Goal: Ask a question

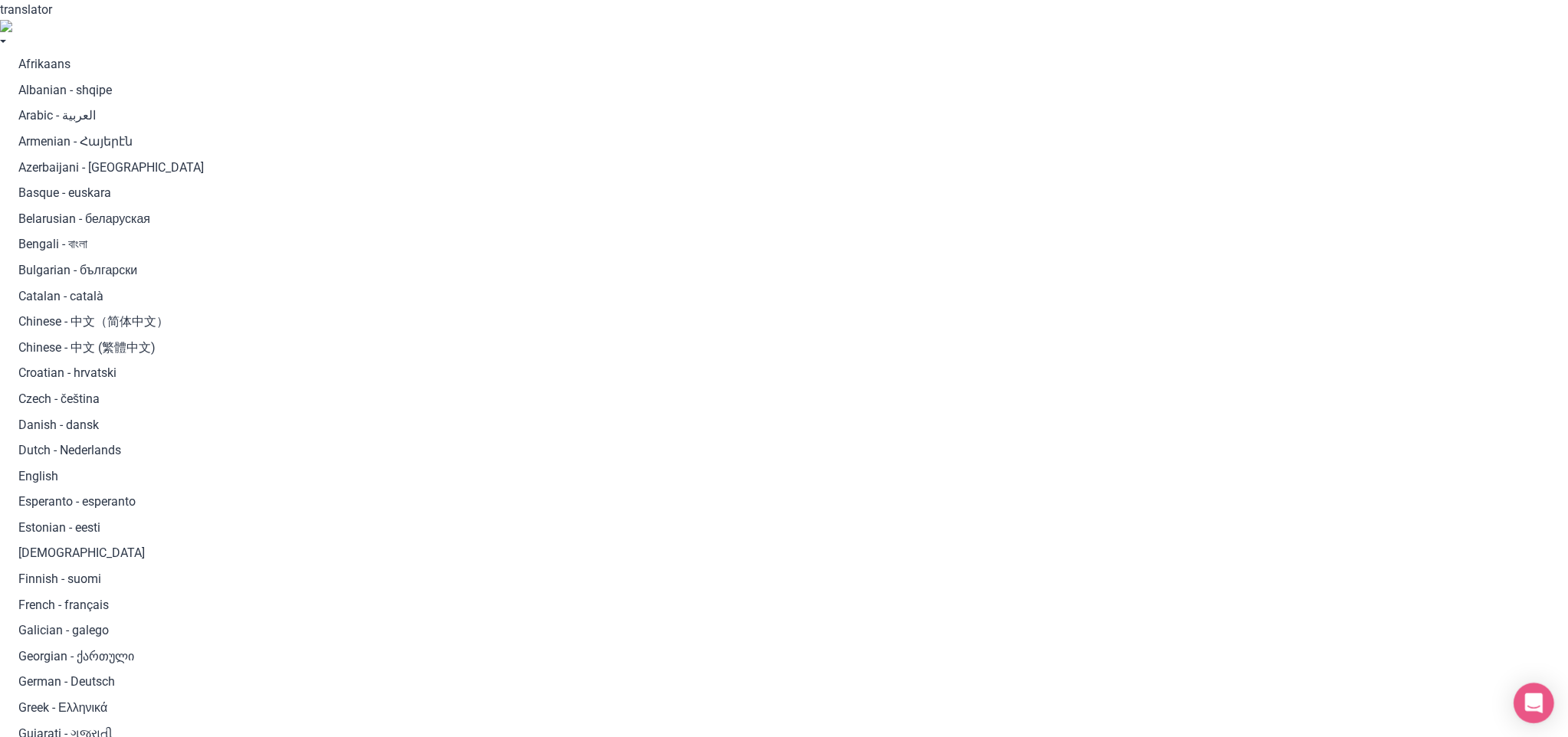
click at [1532, 711] on icon "Open Intercom Messenger" at bounding box center [1534, 703] width 20 height 20
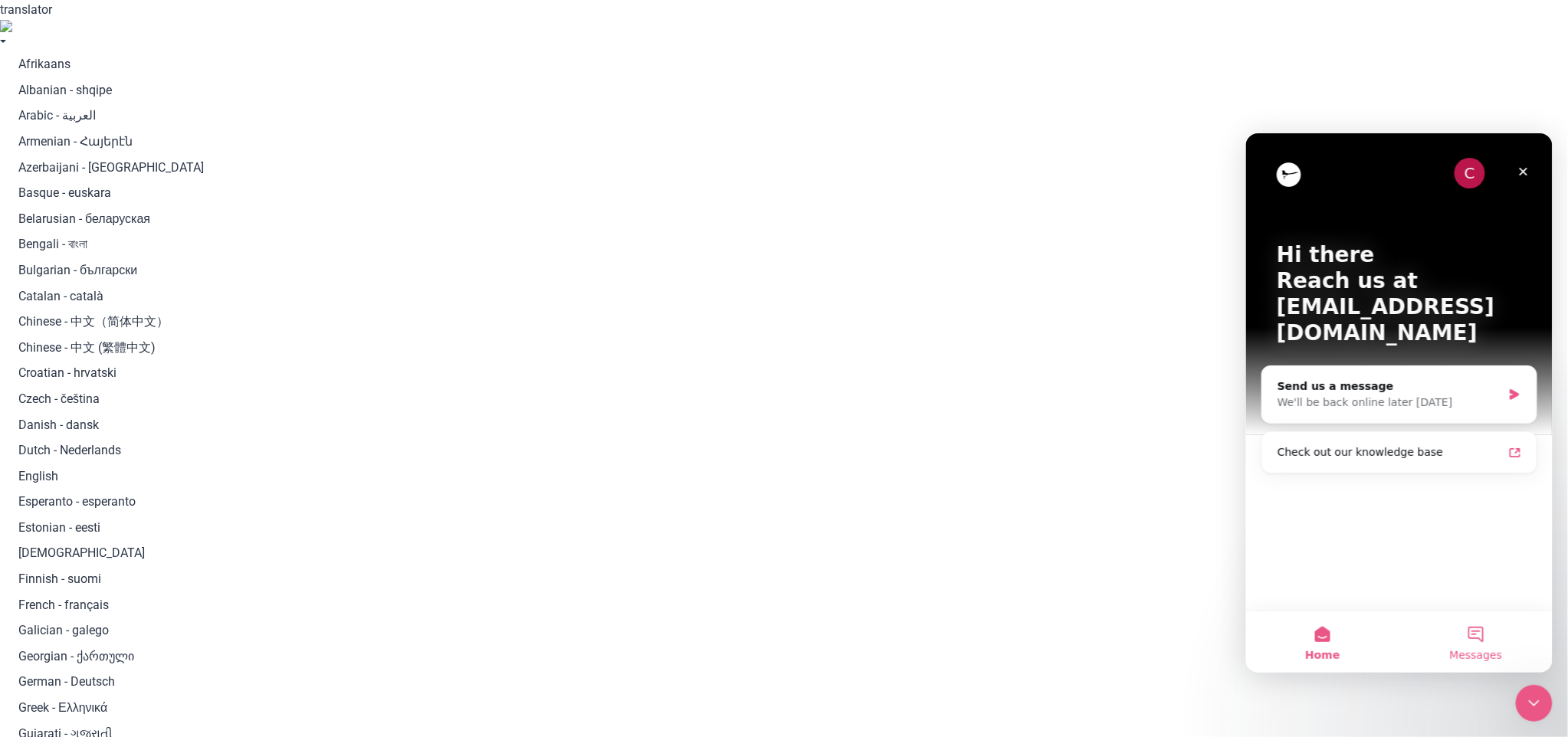
click at [1465, 649] on span "Messages" at bounding box center [1475, 654] width 53 height 11
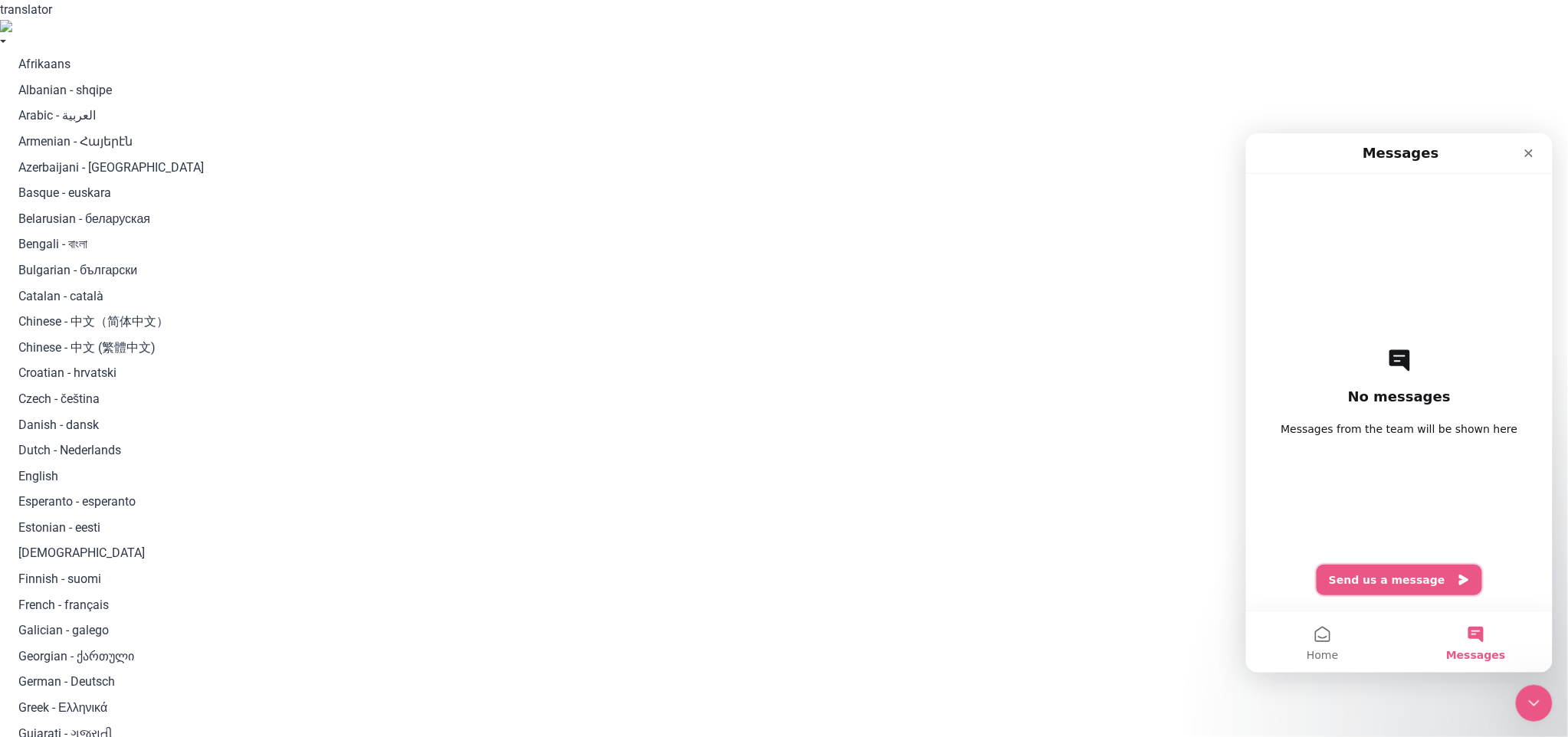
click at [1425, 581] on button "Send us a message" at bounding box center [1399, 579] width 166 height 31
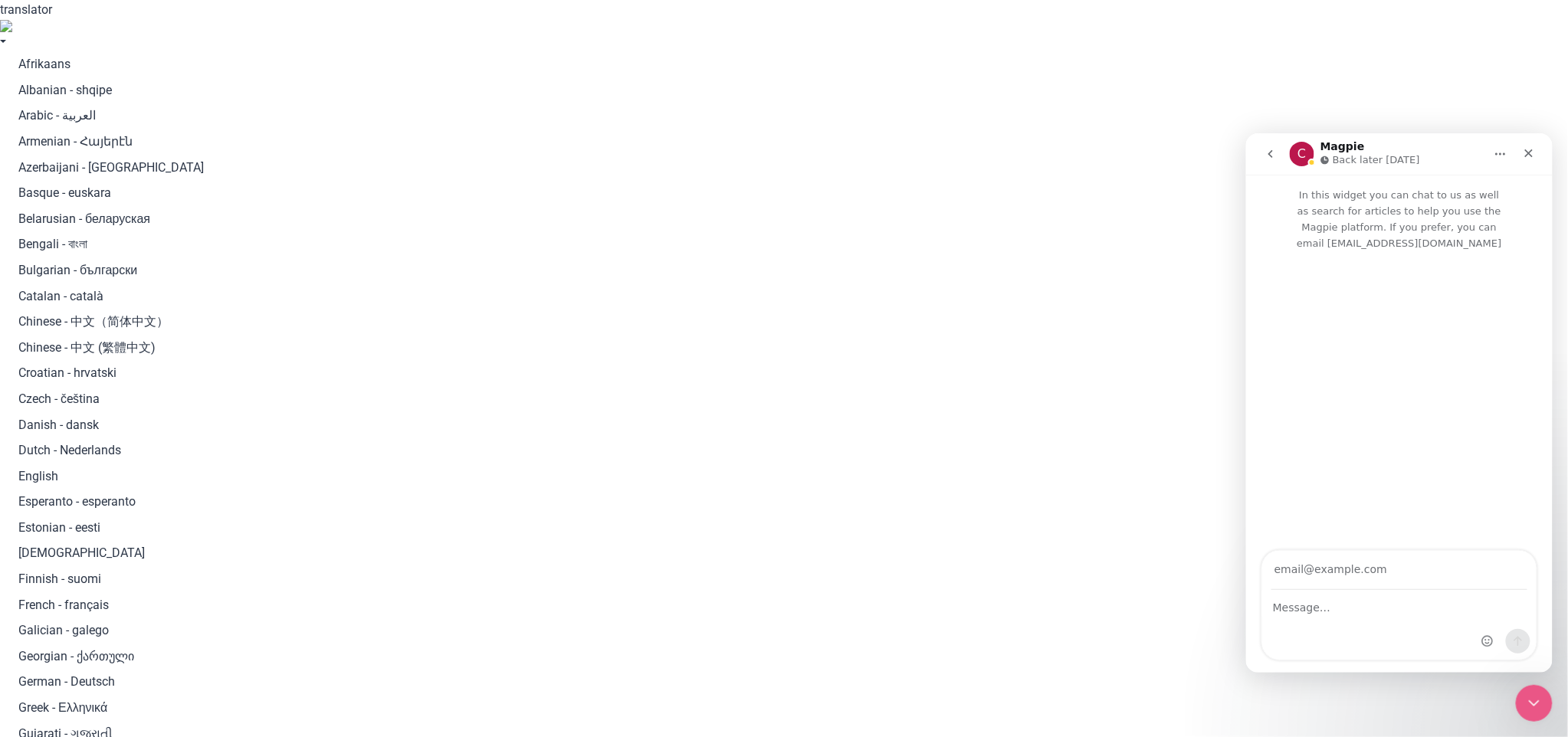
click at [1360, 573] on input "Your email" at bounding box center [1399, 569] width 256 height 39
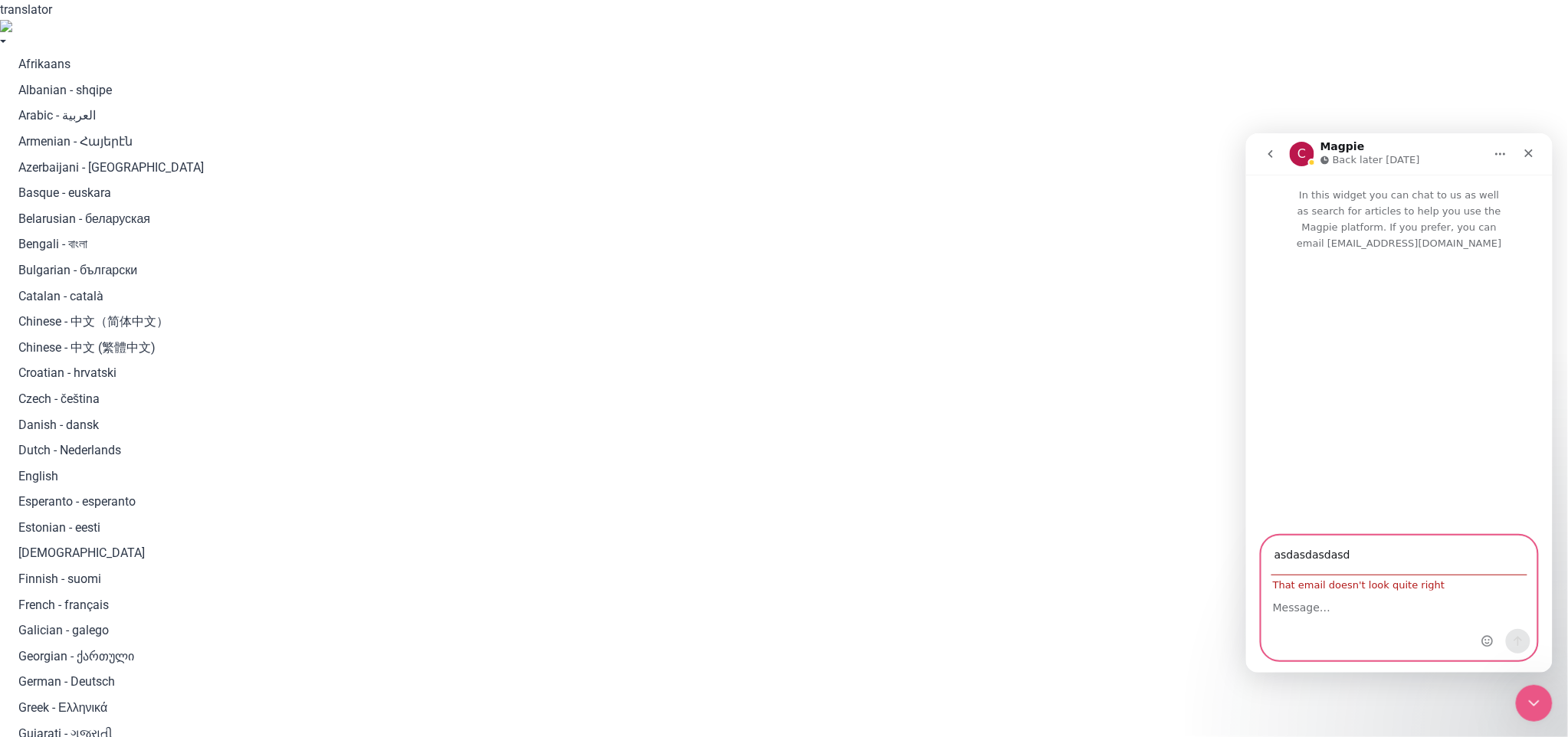
click at [1338, 599] on textarea "Message…" at bounding box center [1398, 603] width 274 height 26
type input "asdasdasdasdasdasd"
click at [1328, 605] on textarea "Message…" at bounding box center [1398, 603] width 274 height 26
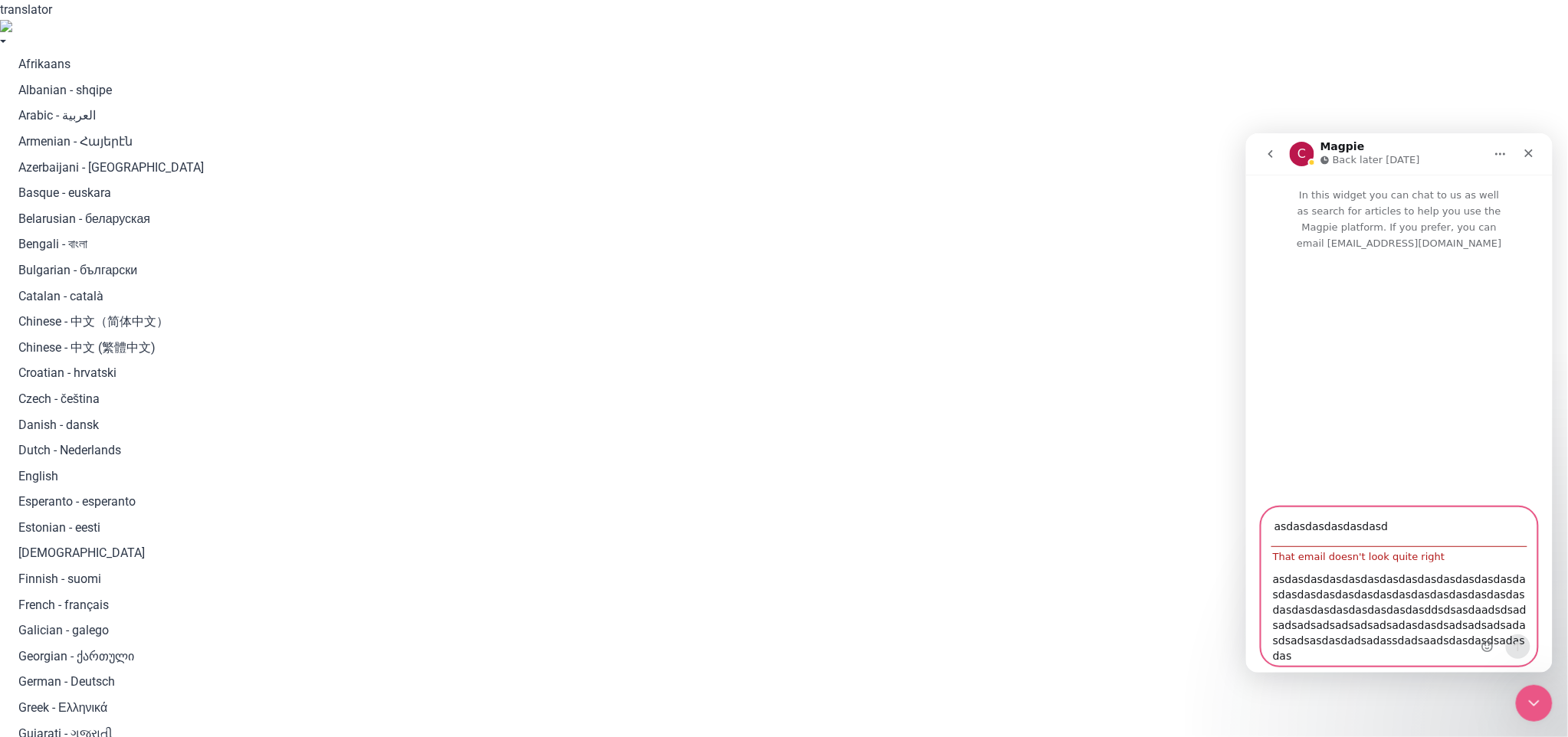
type textarea "asdasdasdasdasdasdasdasdasdasdasdasdasdasdasdasdasdasdasdasdasdasdasdasdasdasda…"
click at [1266, 150] on icon "go back" at bounding box center [1269, 152] width 12 height 12
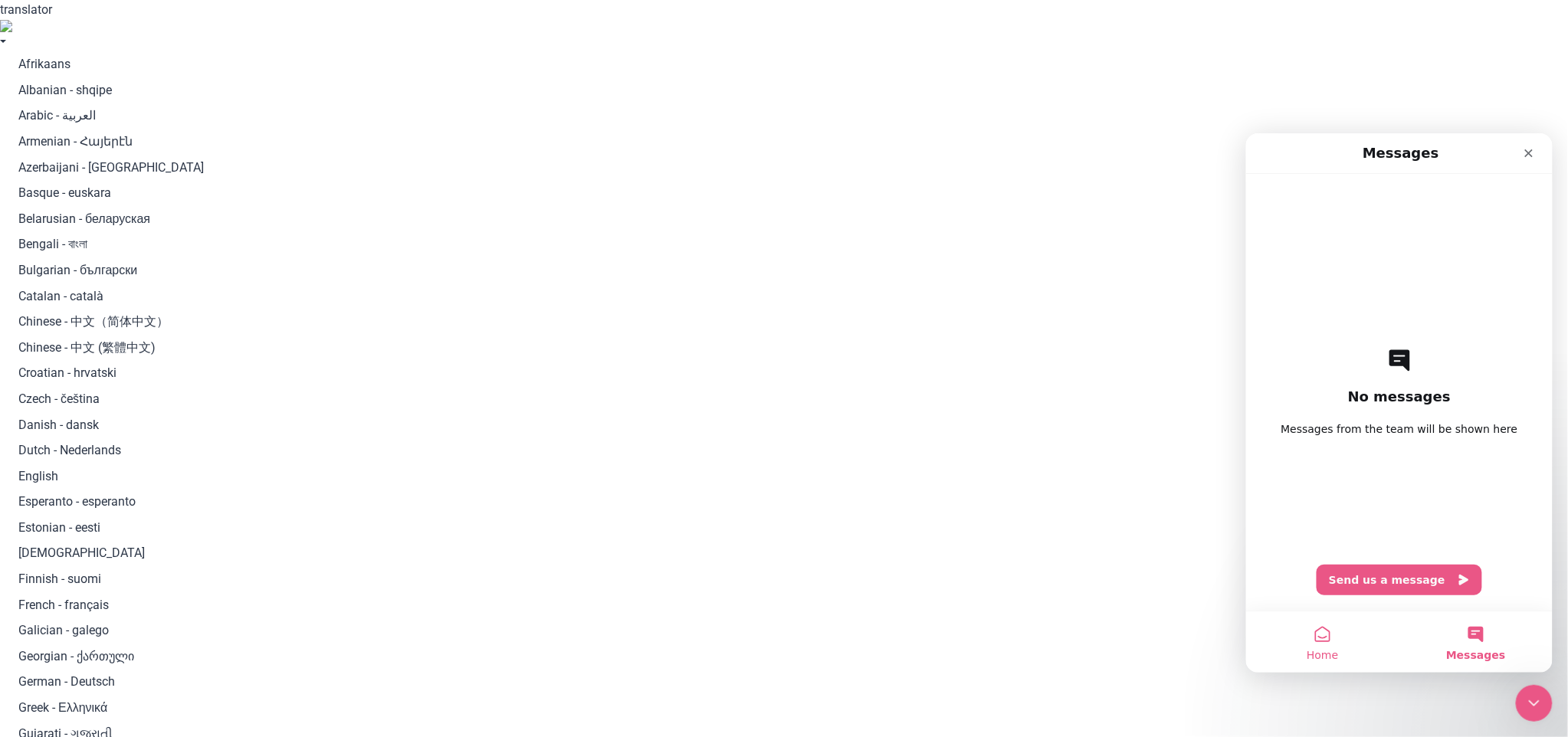
click at [1299, 636] on button "Home" at bounding box center [1322, 640] width 153 height 61
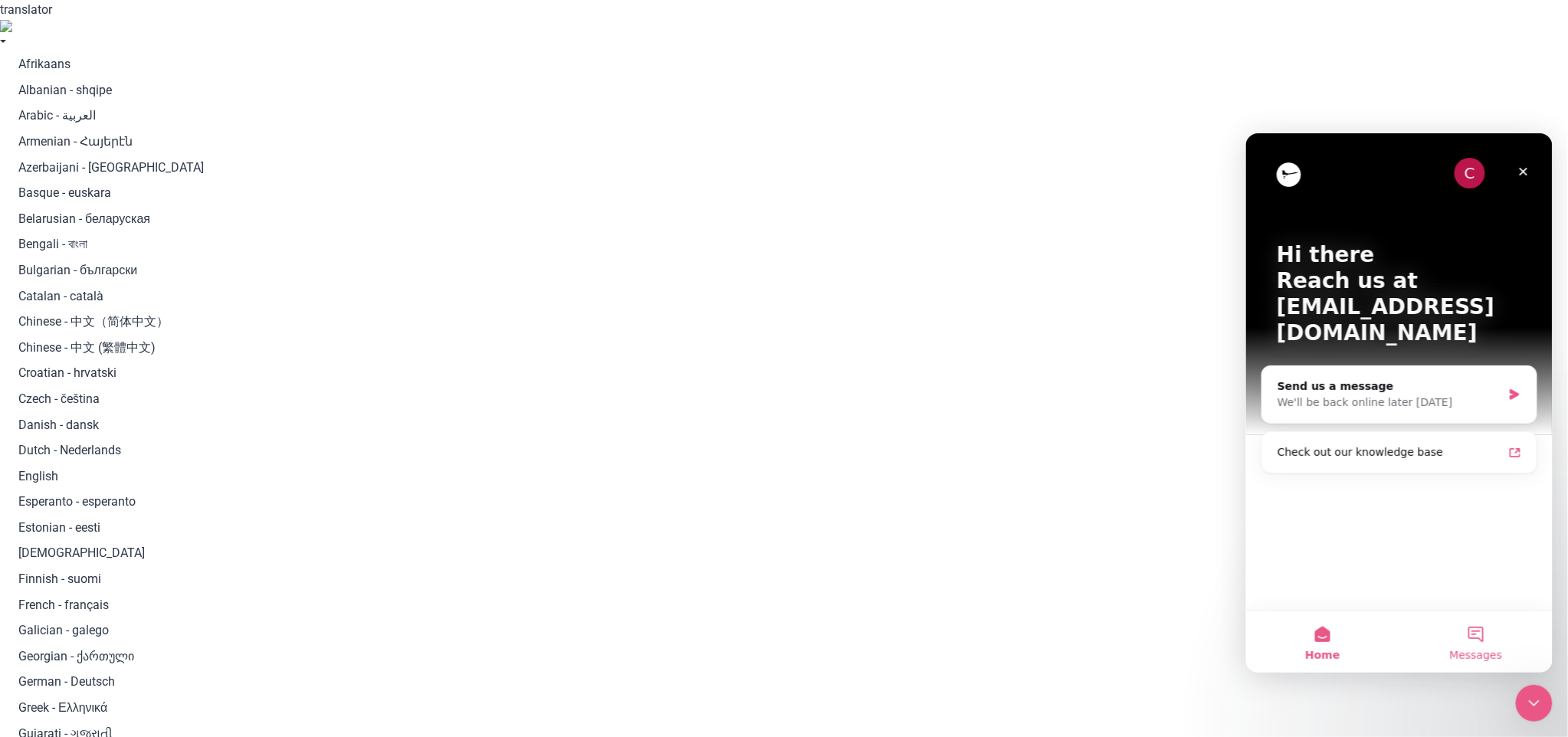
click at [1494, 645] on button "Messages" at bounding box center [1475, 640] width 153 height 61
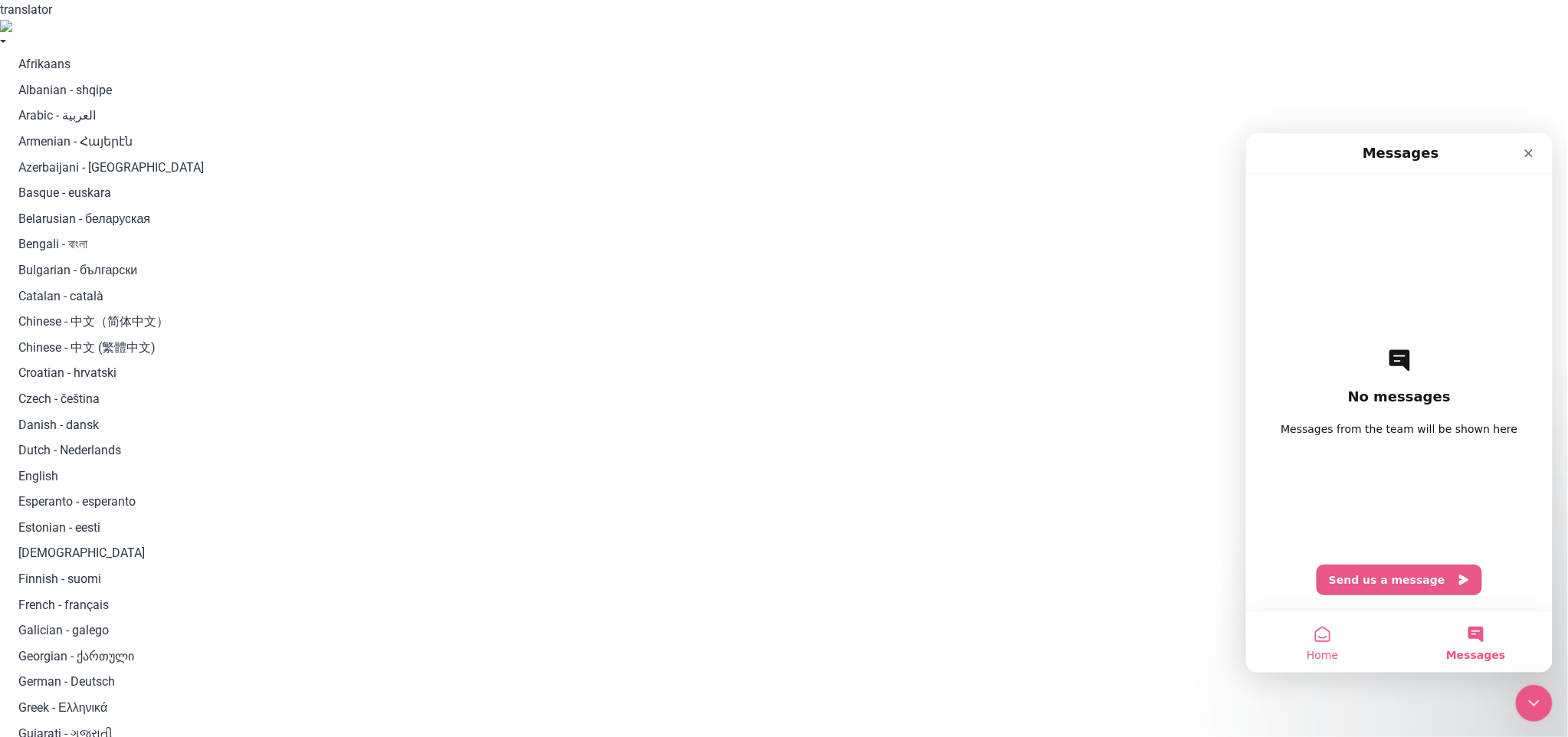
click at [1363, 633] on button "Home" at bounding box center [1322, 640] width 153 height 61
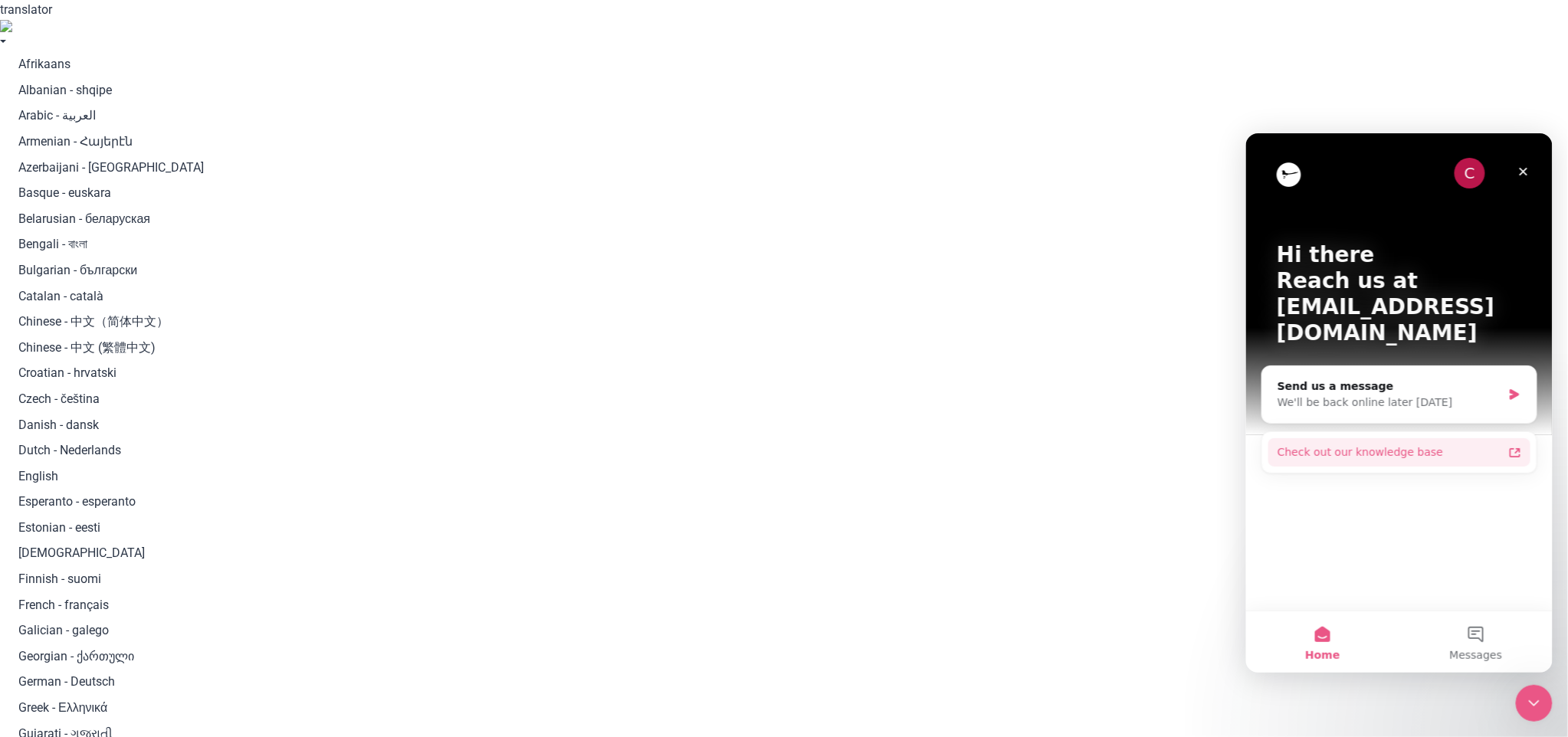
click at [1469, 444] on div "Check out our knowledge base" at bounding box center [1389, 452] width 225 height 16
